Goal: Task Accomplishment & Management: Manage account settings

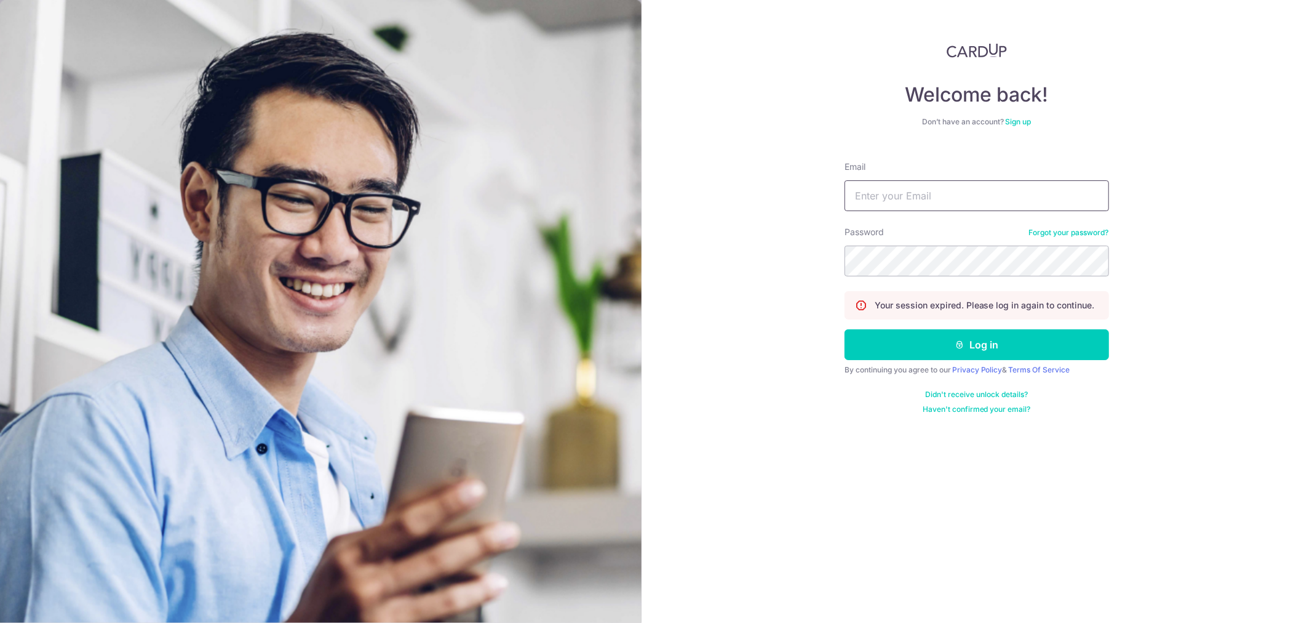
click at [877, 186] on input "Email" at bounding box center [977, 195] width 265 height 31
type input "[EMAIL_ADDRESS][DOMAIN_NAME]"
click at [845, 329] on button "Log in" at bounding box center [977, 344] width 265 height 31
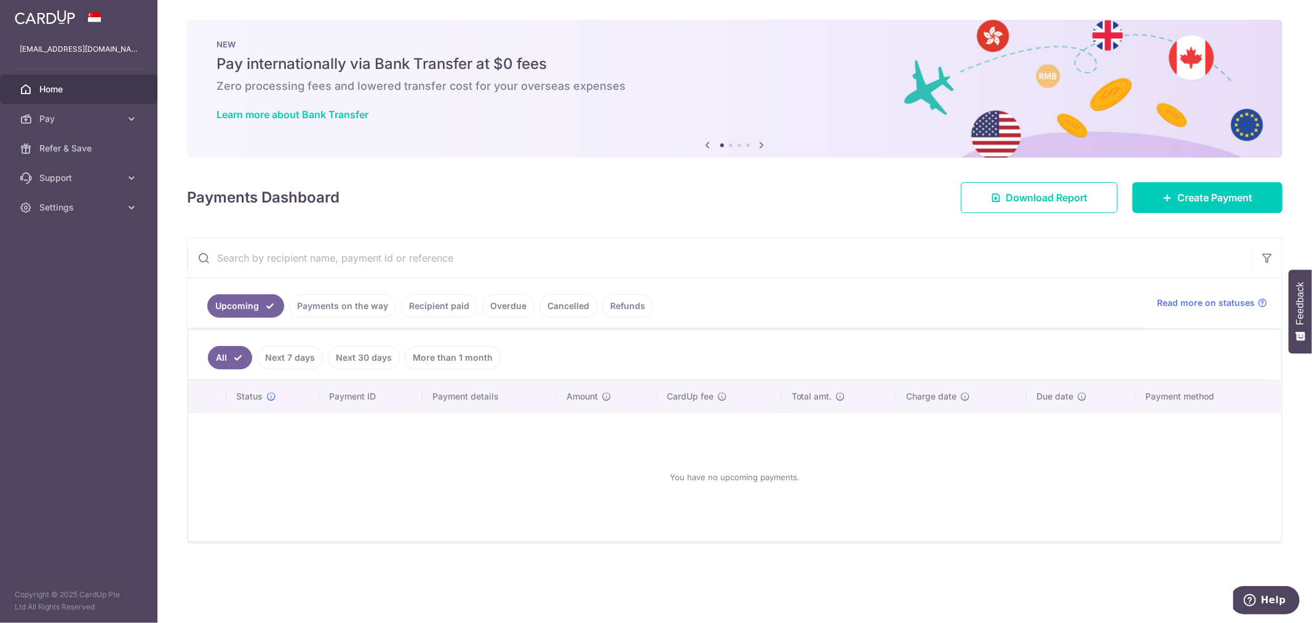
click at [337, 308] on link "Payments on the way" at bounding box center [342, 305] width 107 height 23
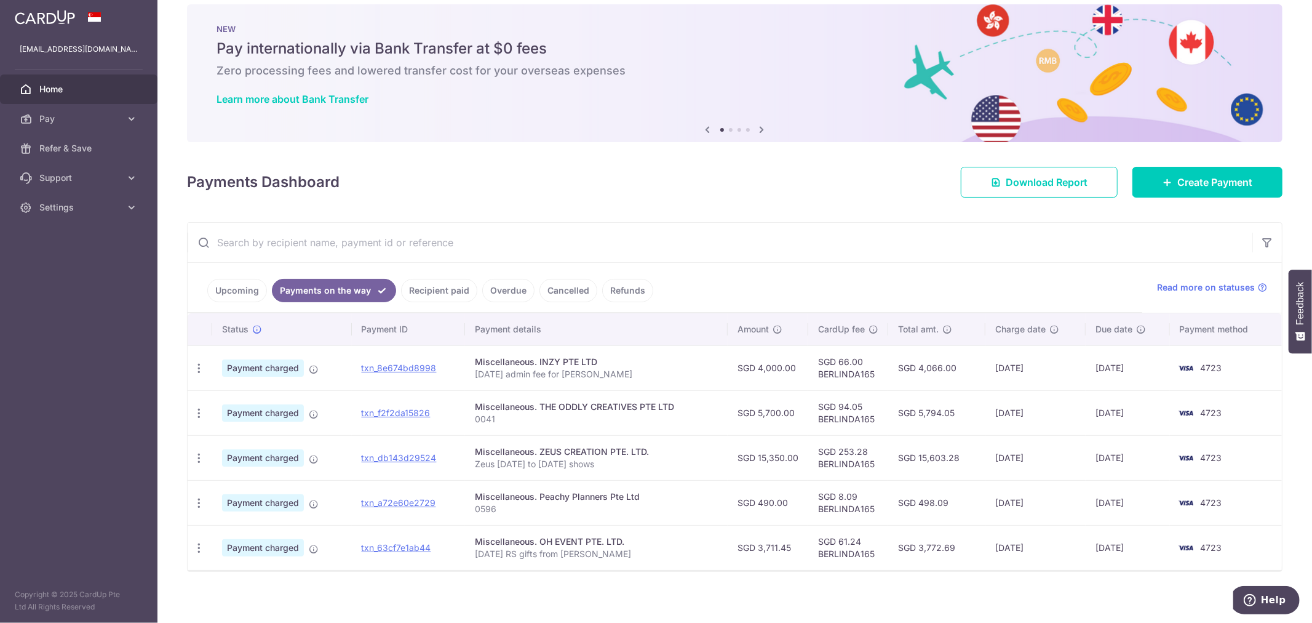
scroll to position [23, 0]
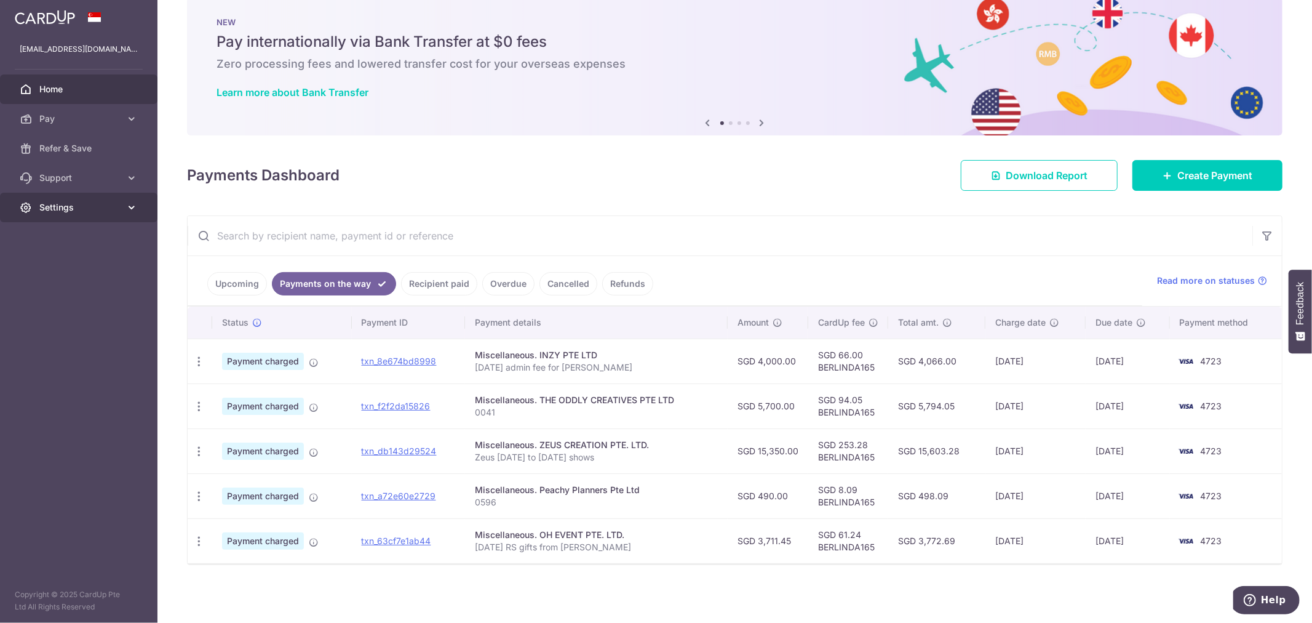
click at [52, 201] on span "Settings" at bounding box center [79, 207] width 81 height 12
click at [50, 262] on span "Logout" at bounding box center [79, 266] width 81 height 12
